Goal: Task Accomplishment & Management: Manage account settings

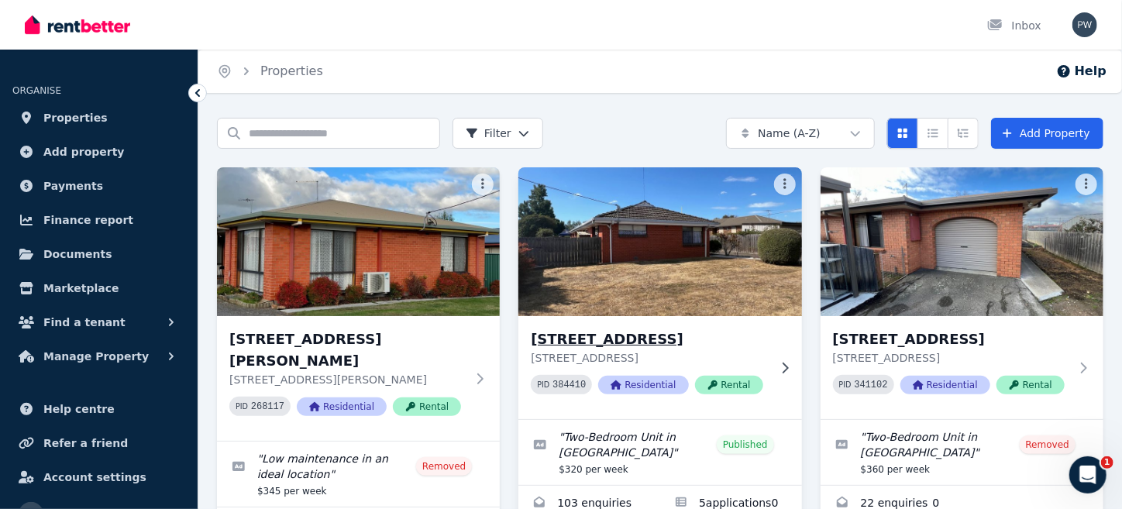
click at [632, 303] on img at bounding box center [661, 242] width 298 height 157
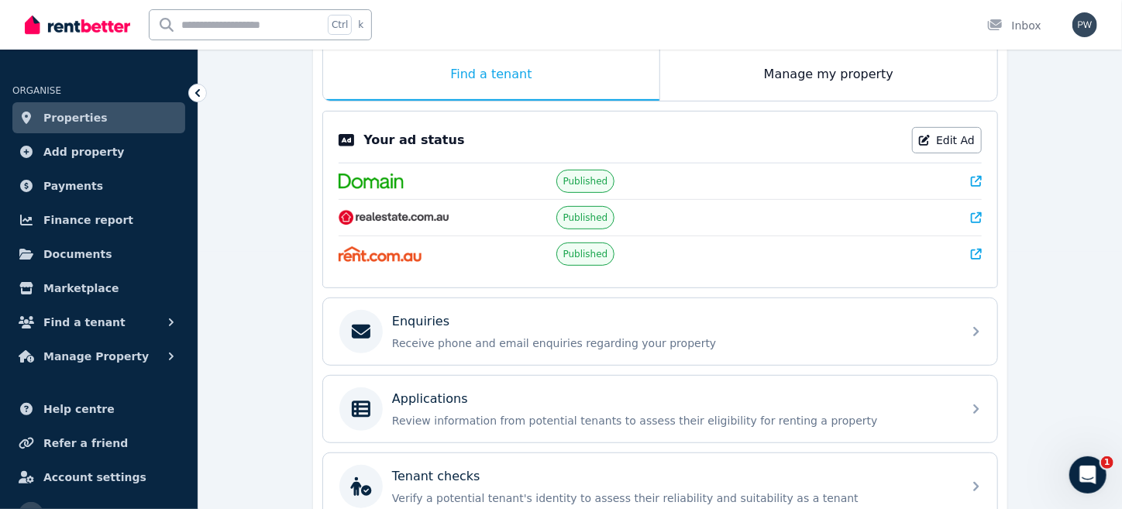
scroll to position [351, 0]
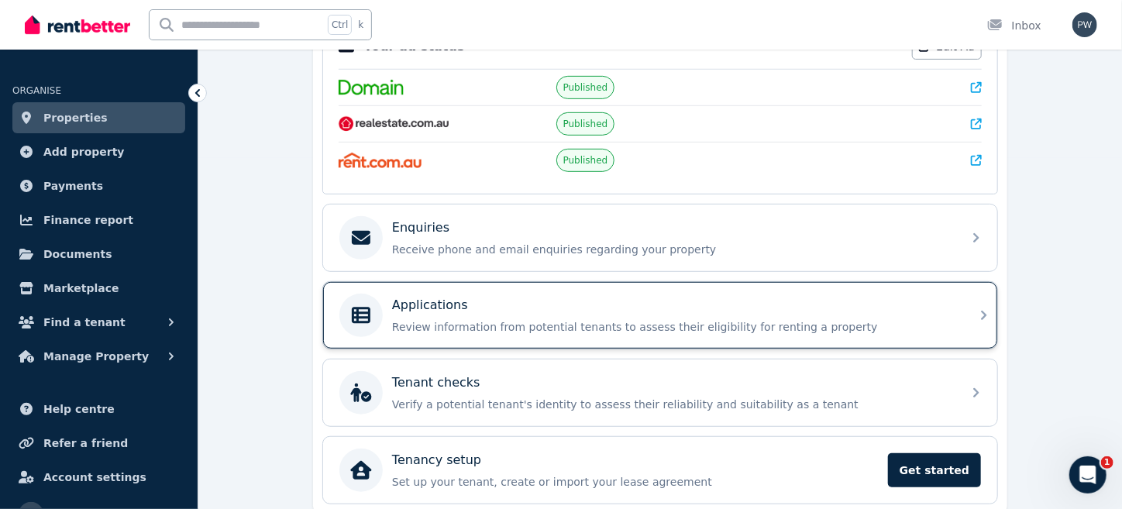
click at [528, 319] on p "Review information from potential tenants to assess their eligibility for renti…" at bounding box center [672, 327] width 561 height 16
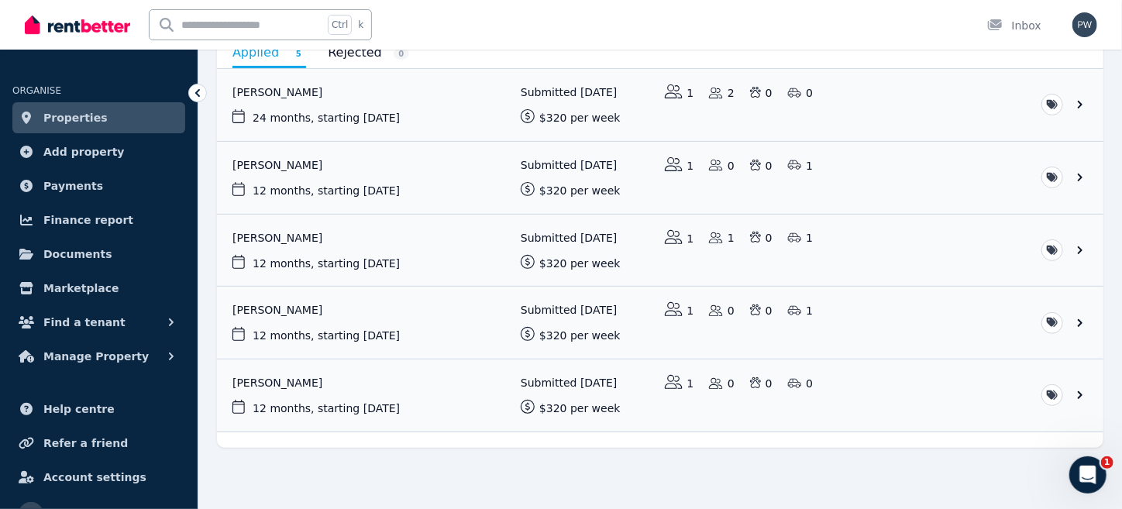
scroll to position [176, 0]
click at [1081, 248] on link "View application: Tamren Tuck" at bounding box center [660, 251] width 887 height 72
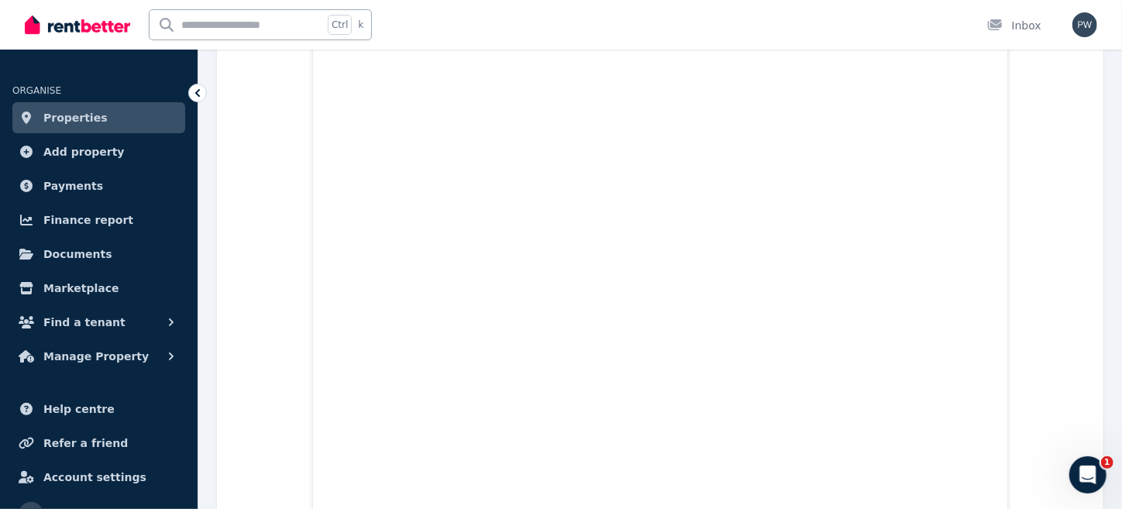
scroll to position [764, 0]
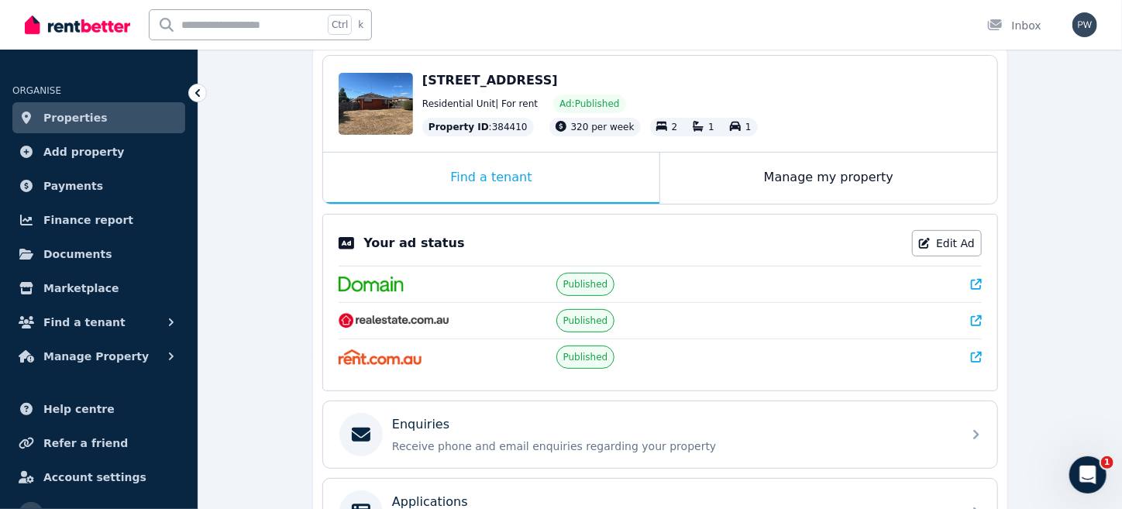
scroll to position [216, 0]
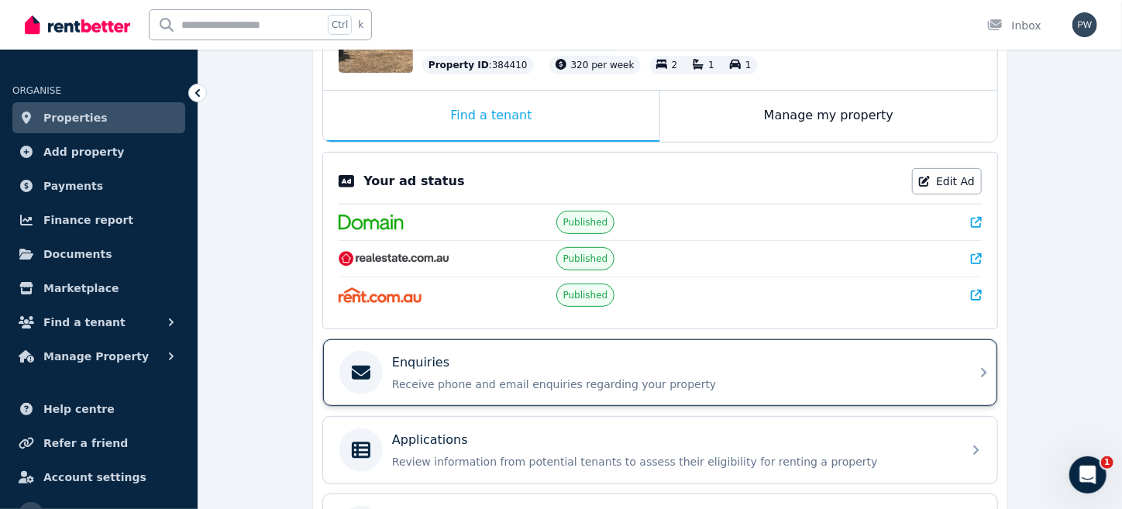
click at [557, 377] on p "Receive phone and email enquiries regarding your property" at bounding box center [672, 385] width 561 height 16
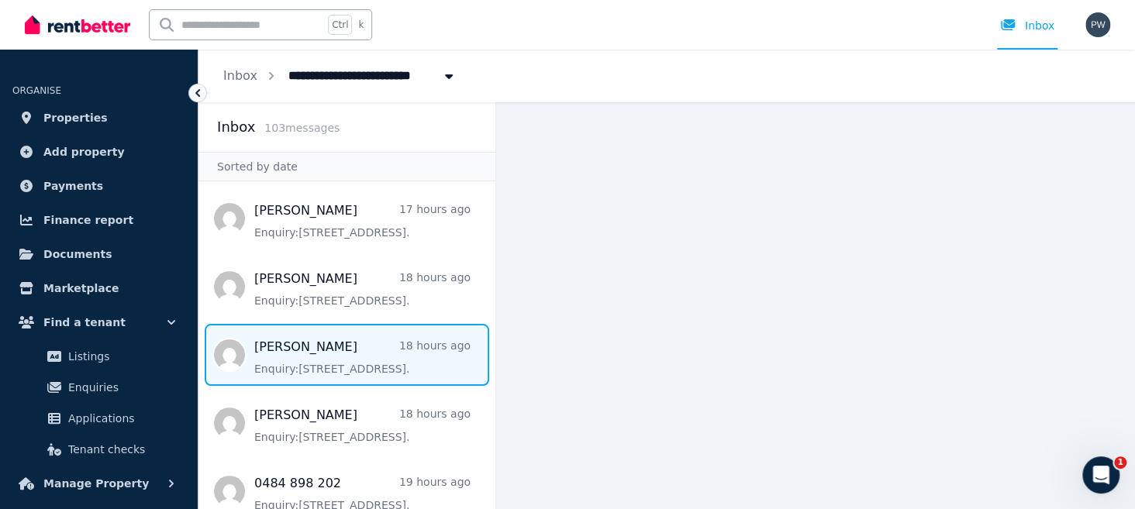
click at [282, 373] on span "Message list" at bounding box center [346, 355] width 297 height 62
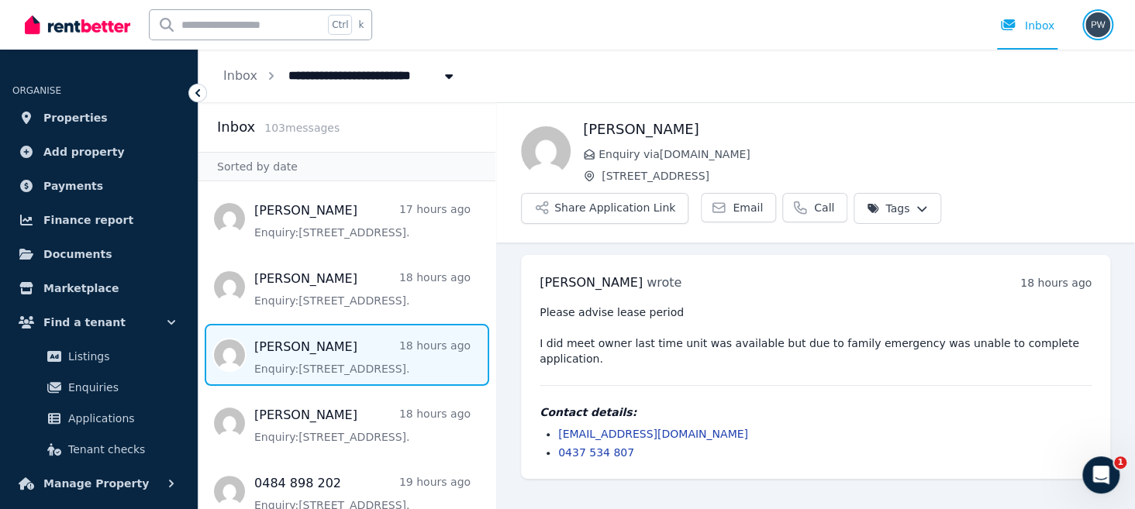
click at [1097, 20] on img "button" at bounding box center [1097, 24] width 25 height 25
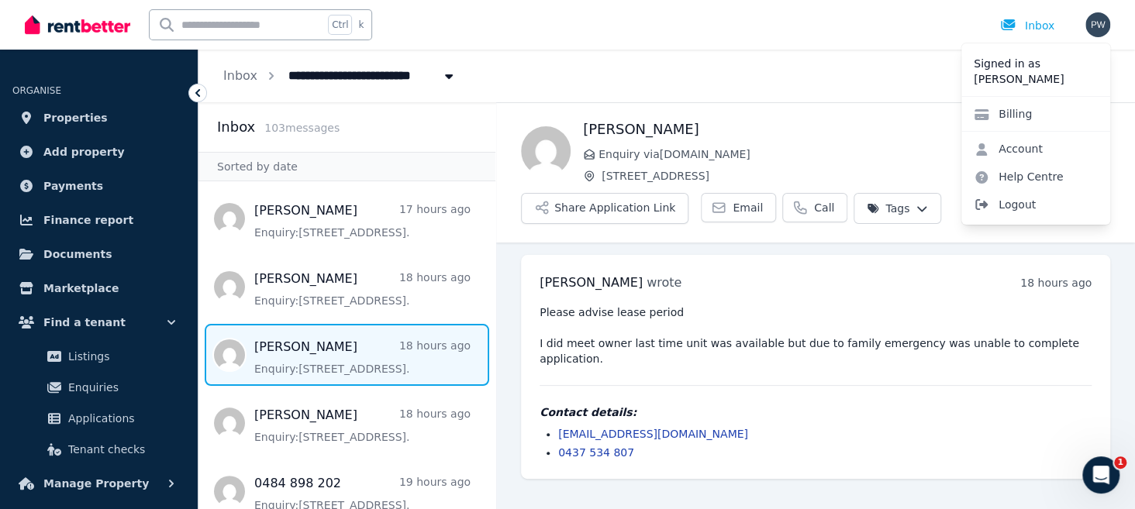
click at [1020, 206] on span "Logout" at bounding box center [1035, 205] width 149 height 28
